Goal: Task Accomplishment & Management: Manage account settings

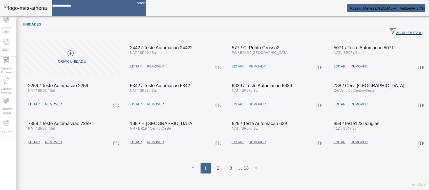
click at [401, 32] on span "ABRIR FILTROS" at bounding box center [406, 32] width 33 height 8
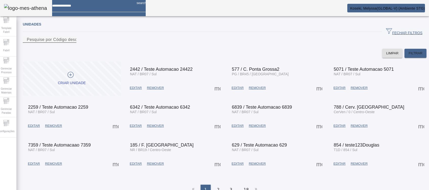
click at [72, 43] on input "Pesquise por Código descrição ou sigla" at bounding box center [50, 40] width 46 height 6
click at [72, 42] on div "Pesquise por Código descrição ou sigla" at bounding box center [50, 39] width 46 height 6
click at [72, 43] on input "Pesquise por Código descrição ou sigla" at bounding box center [50, 40] width 46 height 6
type input "****"
click at [418, 59] on span at bounding box center [416, 53] width 22 height 12
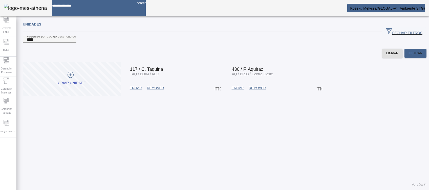
click at [224, 94] on span at bounding box center [218, 88] width 12 height 12
click at [285, 190] on div at bounding box center [214, 190] width 429 height 0
click at [239, 91] on span "EDITAR" at bounding box center [238, 88] width 12 height 5
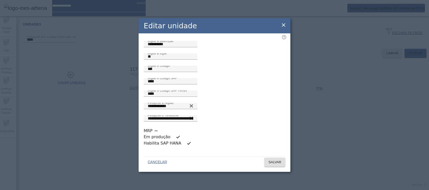
click at [283, 28] on icon at bounding box center [284, 25] width 6 height 6
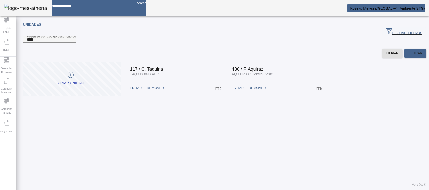
click at [224, 94] on span at bounding box center [218, 88] width 12 height 12
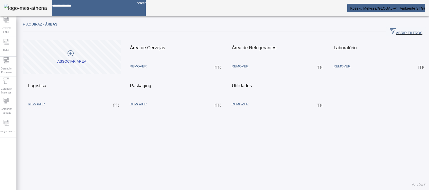
click at [212, 67] on span at bounding box center [218, 66] width 12 height 12
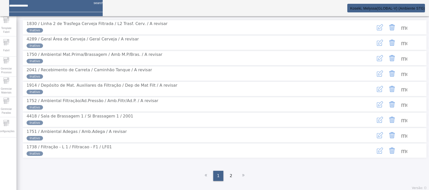
scroll to position [67, 0]
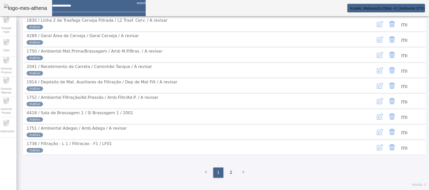
click at [404, 123] on div "more_vert" at bounding box center [392, 116] width 67 height 13
click at [400, 123] on span at bounding box center [404, 117] width 12 height 12
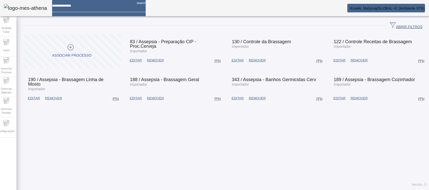
click at [398, 25] on span "ABRIR FILTROS" at bounding box center [406, 26] width 33 height 8
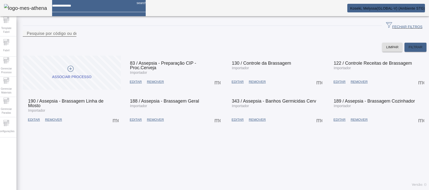
click at [72, 36] on div "Pesquise por código ou descrição" at bounding box center [50, 33] width 46 height 6
type input "***"
click at [410, 50] on span "FILTRAR" at bounding box center [416, 47] width 14 height 5
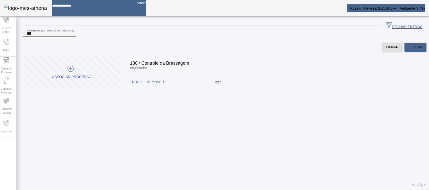
click at [134, 85] on span "EDITAR" at bounding box center [136, 81] width 12 height 5
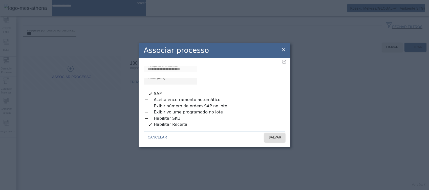
click at [284, 53] on icon at bounding box center [284, 50] width 6 height 6
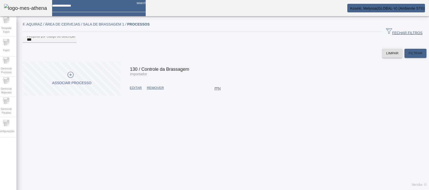
click at [137, 91] on span "EDITAR" at bounding box center [136, 88] width 12 height 5
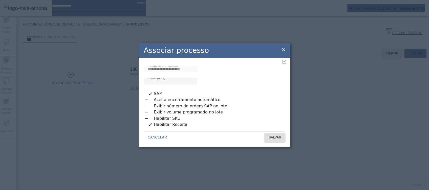
click at [150, 116] on div "button" at bounding box center [146, 119] width 10 height 10
click at [272, 135] on span "SALVAR" at bounding box center [275, 137] width 13 height 5
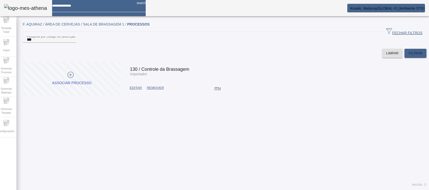
click at [136, 91] on span "EDITAR" at bounding box center [136, 88] width 12 height 5
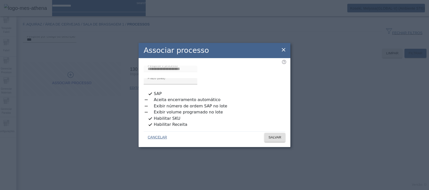
click at [285, 51] on icon at bounding box center [284, 50] width 6 height 6
